Goal: Information Seeking & Learning: Stay updated

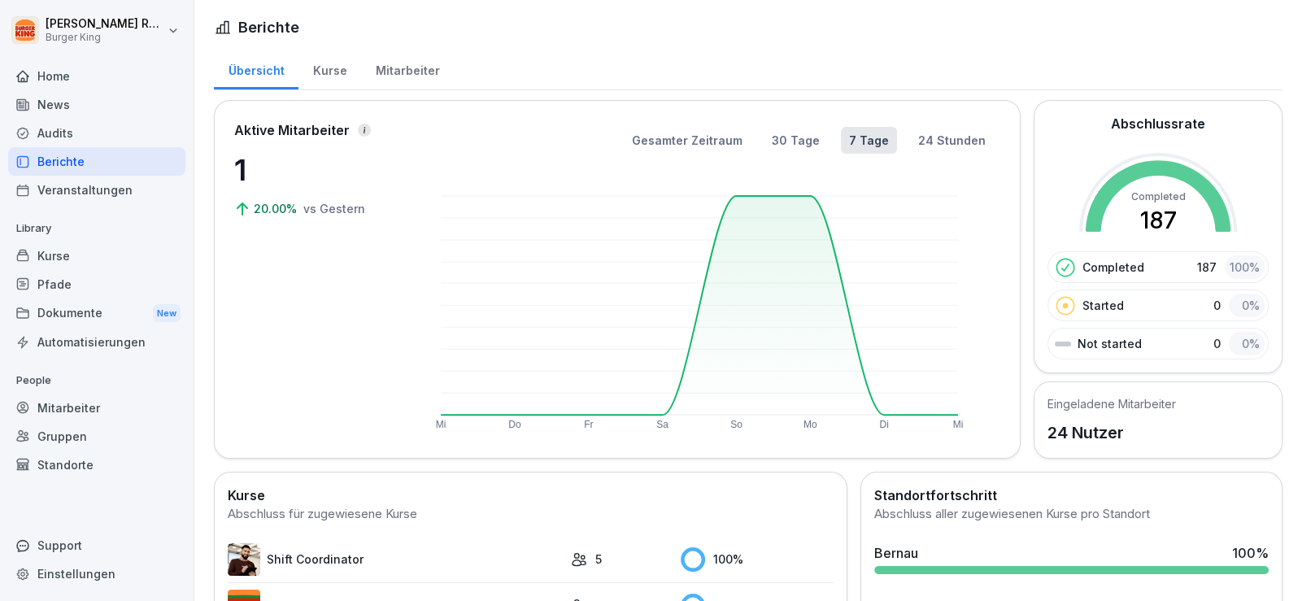
click at [49, 100] on div "News" at bounding box center [96, 104] width 177 height 28
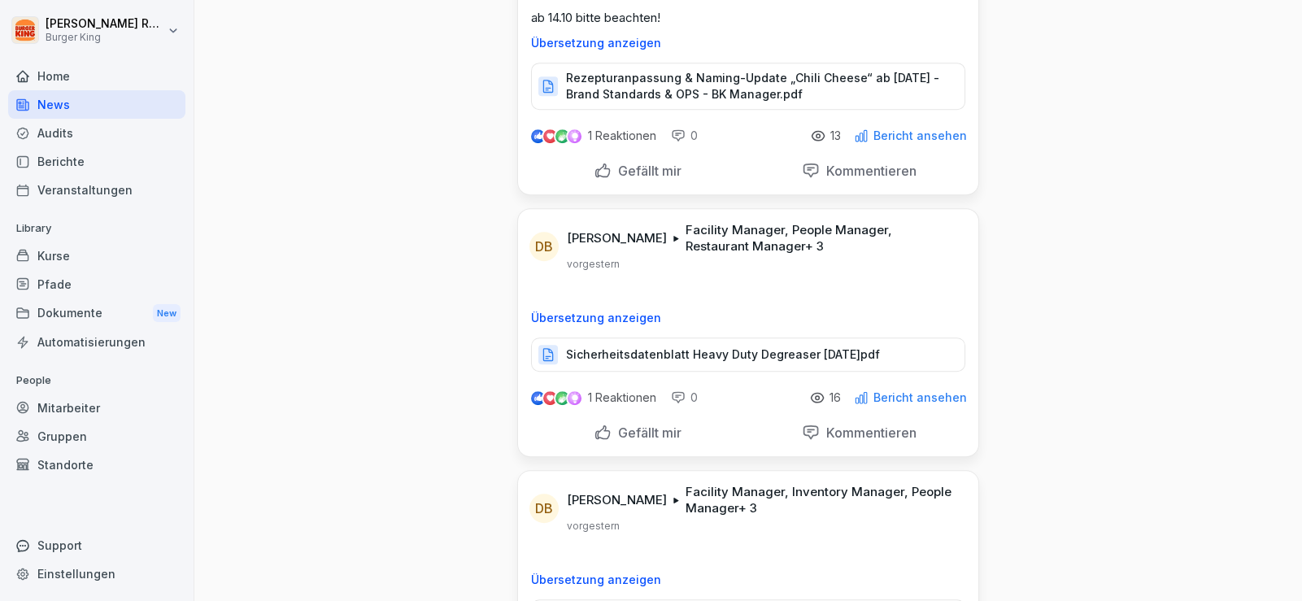
scroll to position [1463, 0]
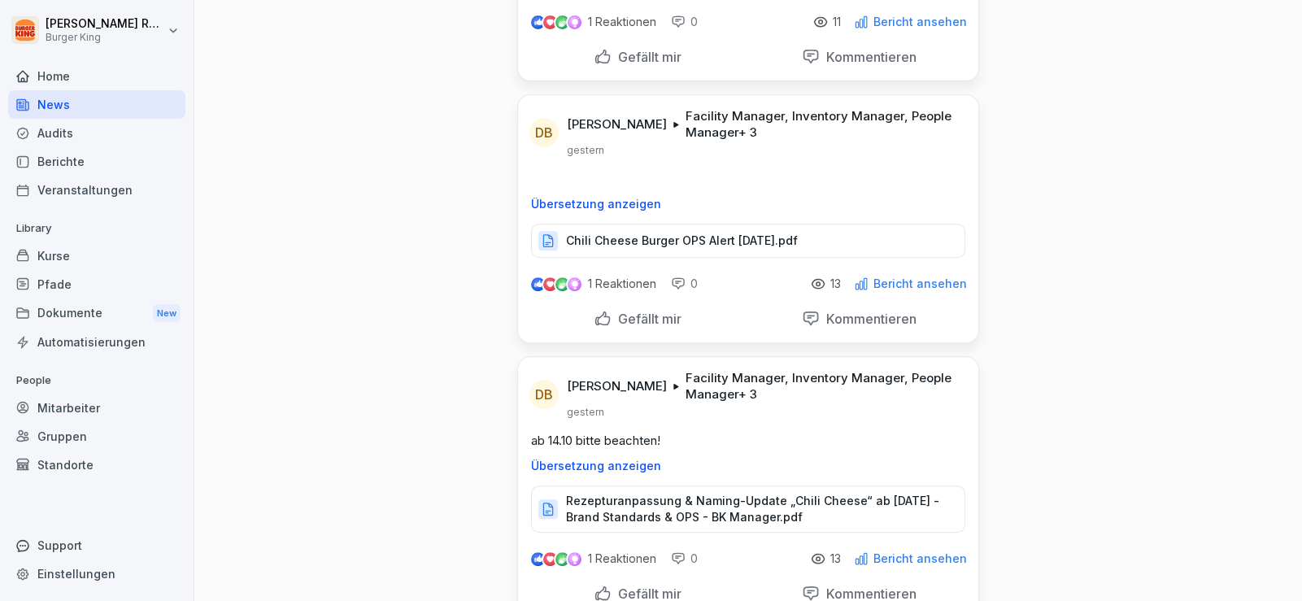
scroll to position [812, 0]
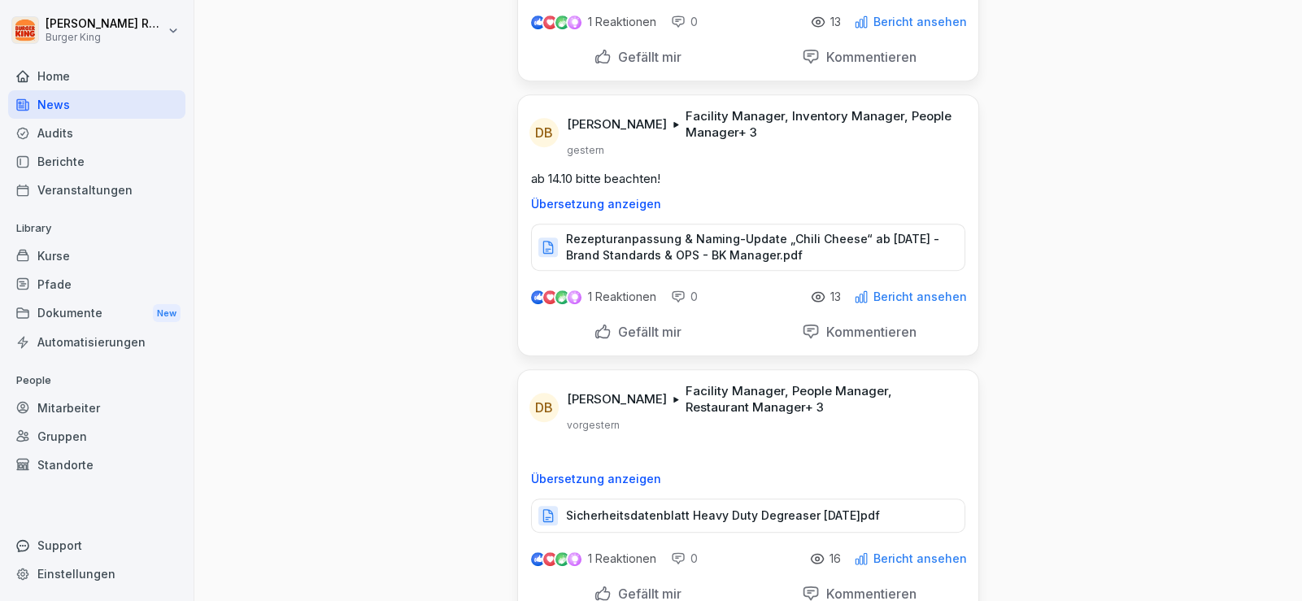
scroll to position [1057, 0]
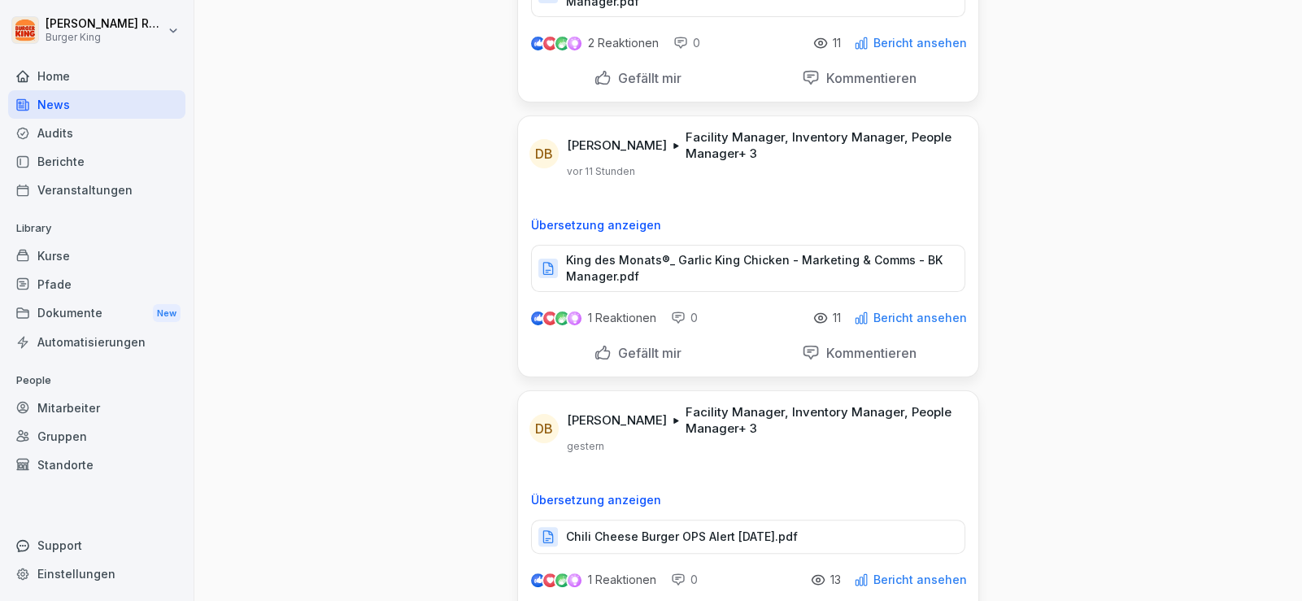
scroll to position [488, 0]
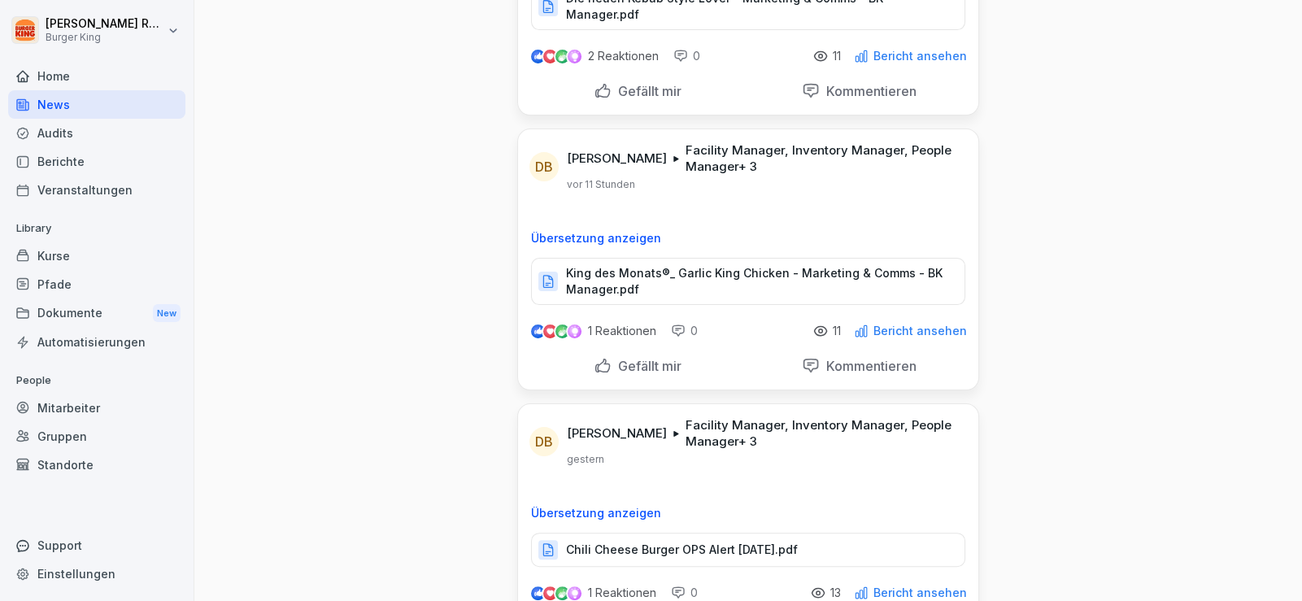
click at [772, 265] on p "King des Monats®_ Garlic King Chicken - Marketing & Comms - BK Manager.pdf" at bounding box center [757, 281] width 382 height 33
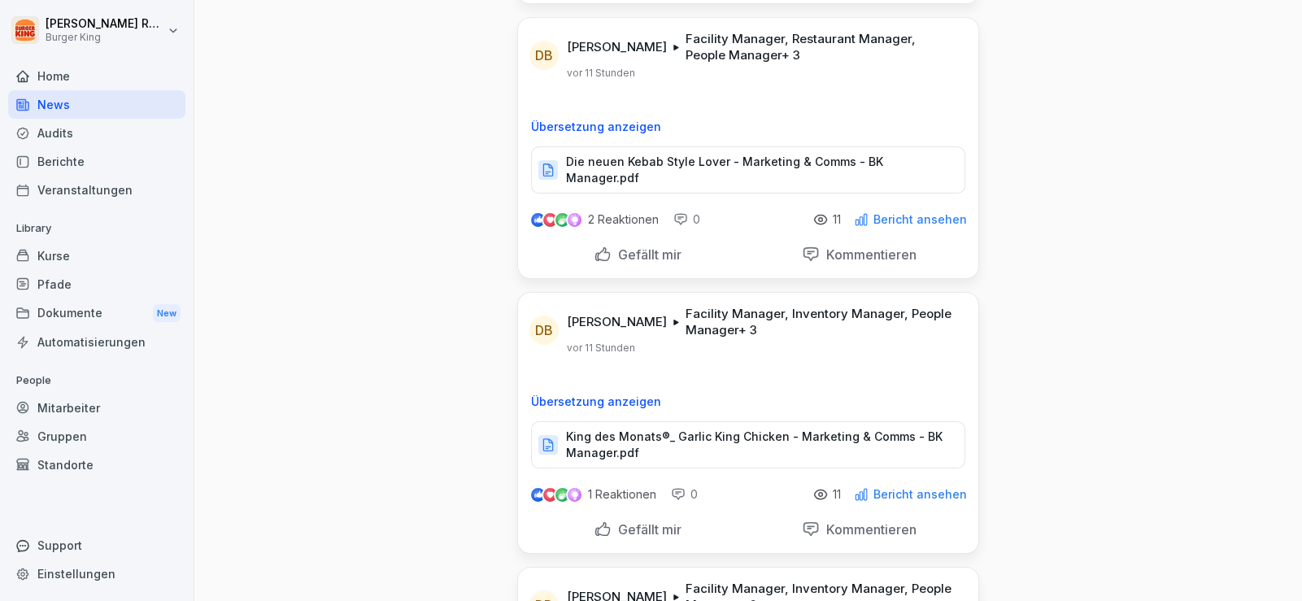
scroll to position [244, 0]
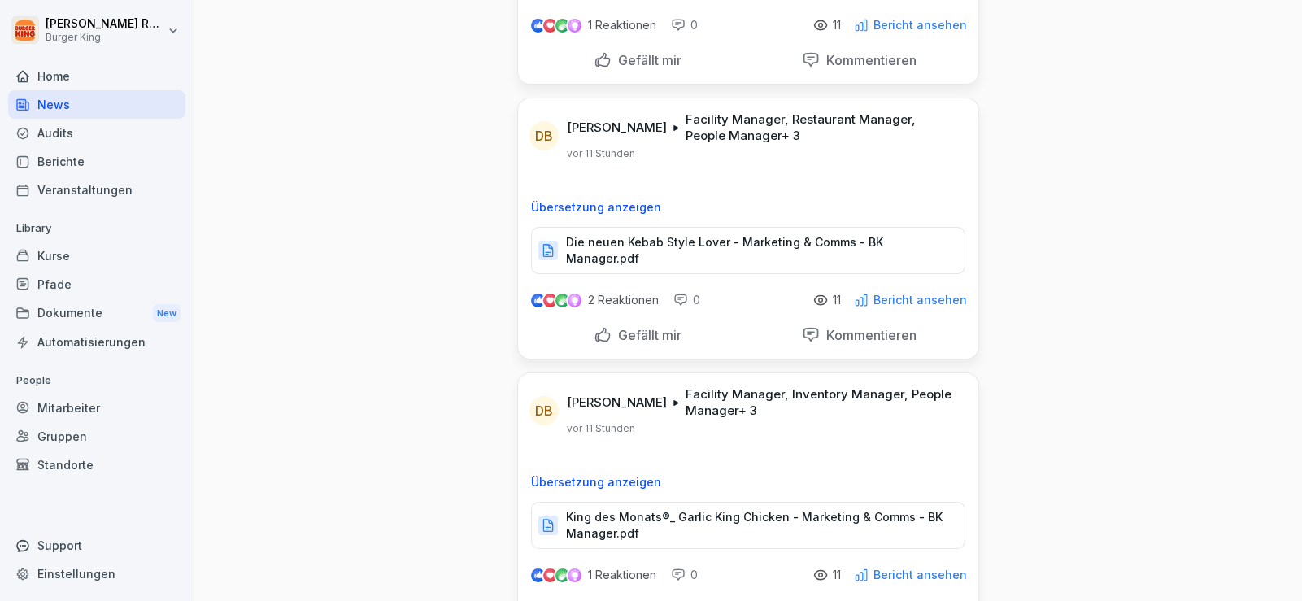
click at [713, 242] on p "Die neuen Kebab Style Lover - Marketing & Comms - BK Manager.pdf" at bounding box center [757, 250] width 382 height 33
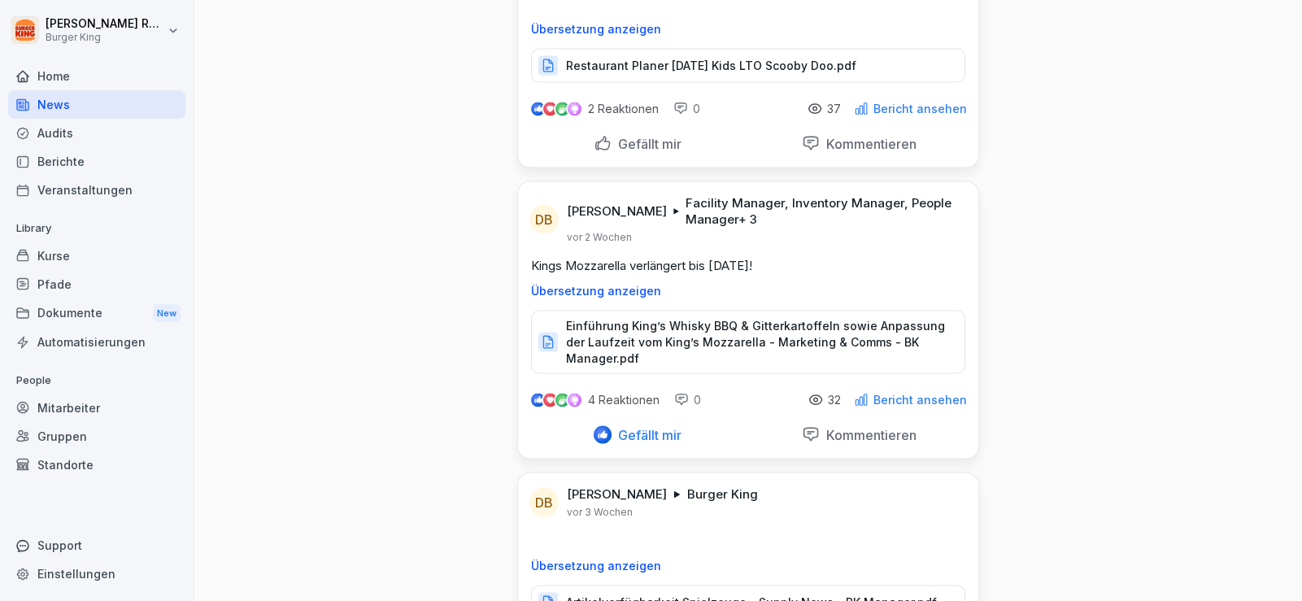
scroll to position [3984, 0]
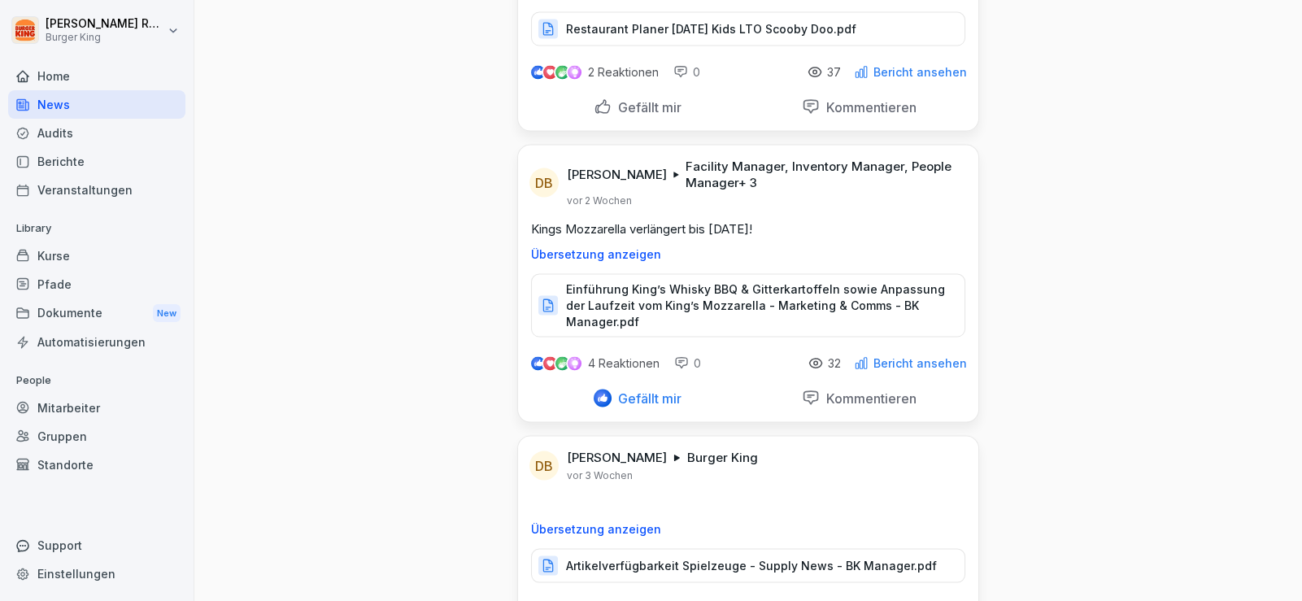
click at [643, 281] on p "Einführung King’s Whisky BBQ & Gitterkartoffeln sowie Anpassung der Laufzeit vo…" at bounding box center [757, 305] width 382 height 49
click at [358, 377] on div "News Neues Update DB [PERSON_NAME] Facility Manager, Inventory Manager, Restaur…" at bounding box center [747, 26] width 1107 height 8020
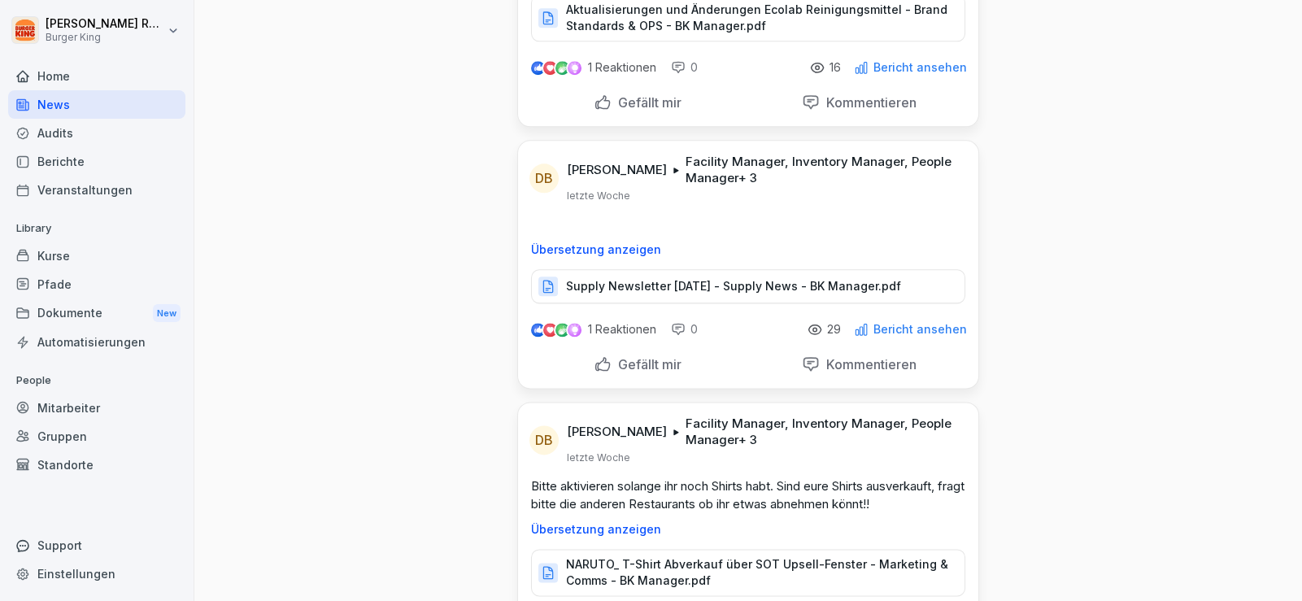
scroll to position [2601, 0]
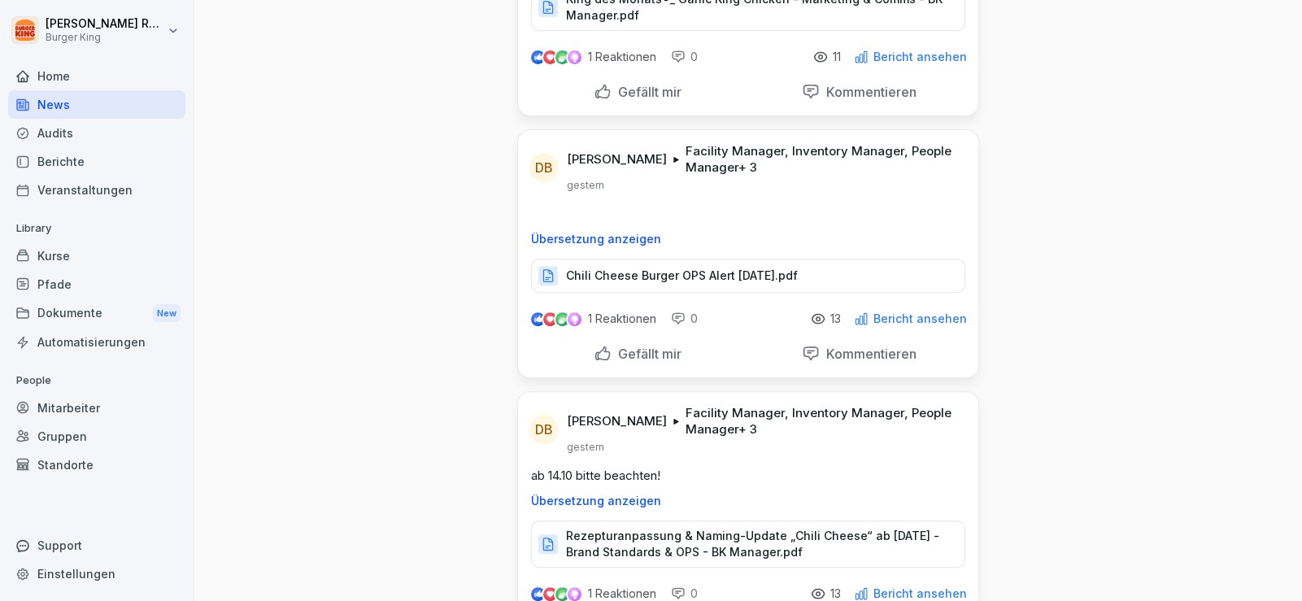
scroll to position [894, 0]
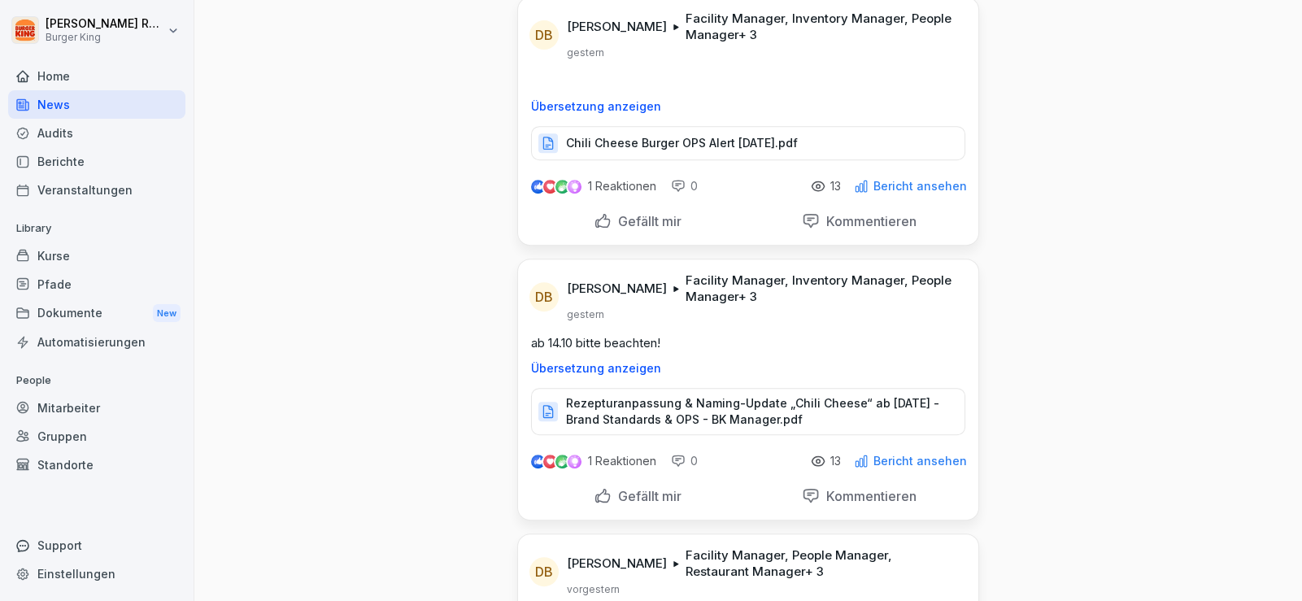
click at [670, 395] on p "Rezepturanpassung & Naming-Update „Chili Cheese“ ab [DATE] - Brand Standards & …" at bounding box center [757, 411] width 382 height 33
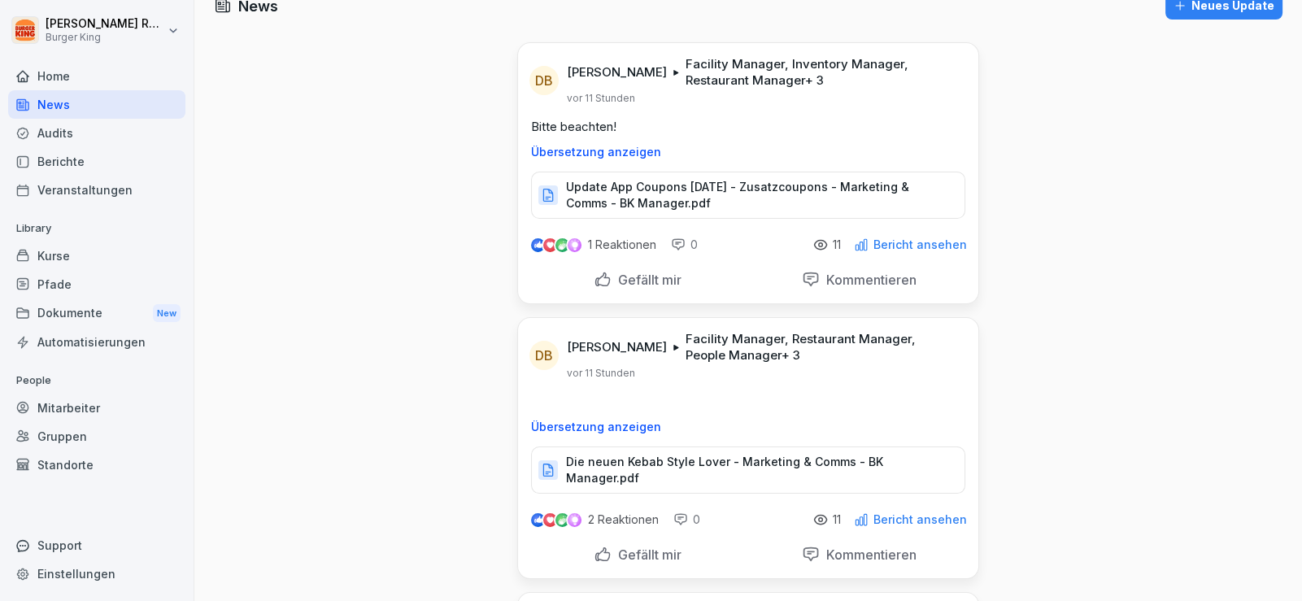
scroll to position [0, 0]
